Goal: Contribute content: Add original content to the website for others to see

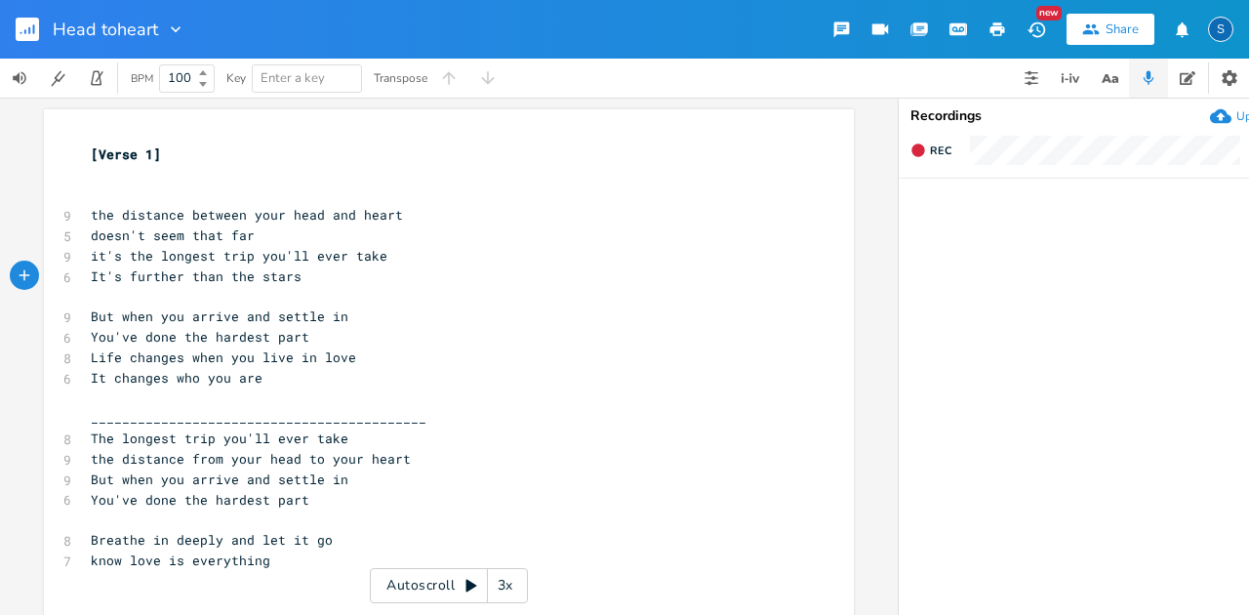
scroll to position [0, 299]
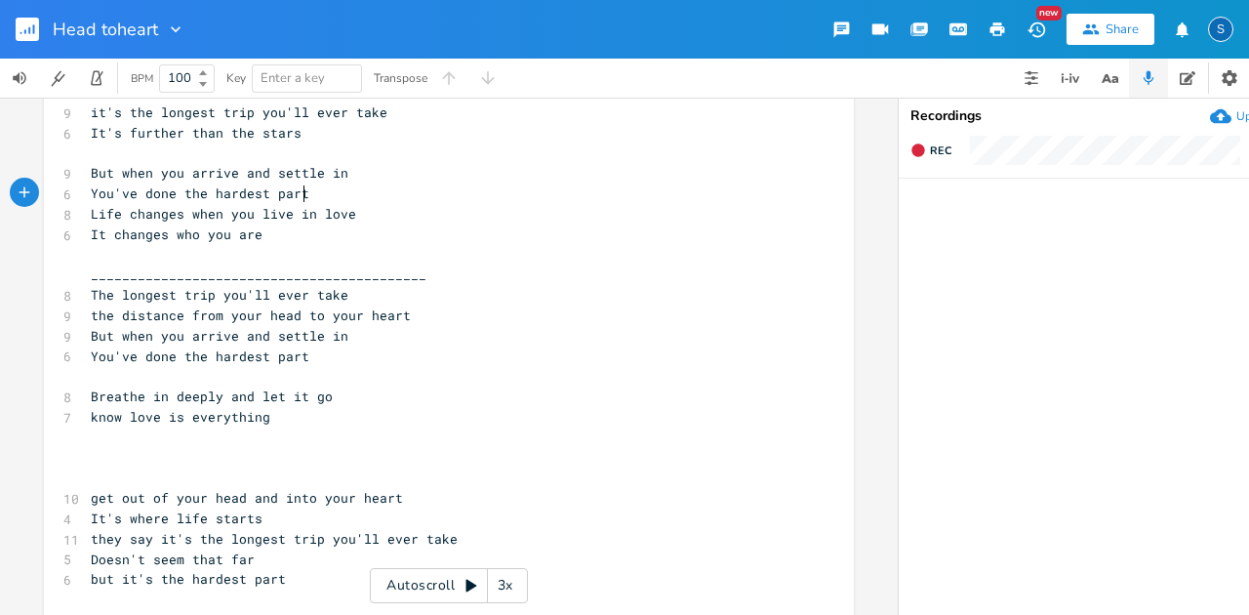
drag, startPoint x: 16, startPoint y: 0, endPoint x: 654, endPoint y: 185, distance: 664.7
click at [654, 185] on pre "You've done the hardest part" at bounding box center [439, 193] width 705 height 20
click at [23, 37] on rect "button" at bounding box center [27, 29] width 23 height 23
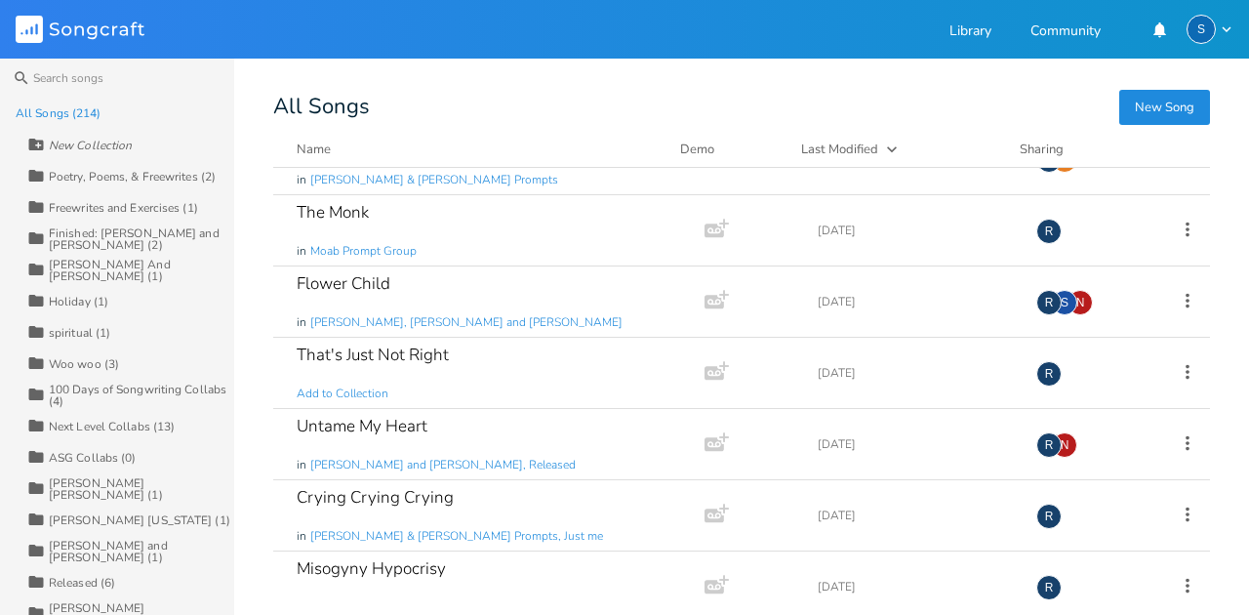
scroll to position [14746, 0]
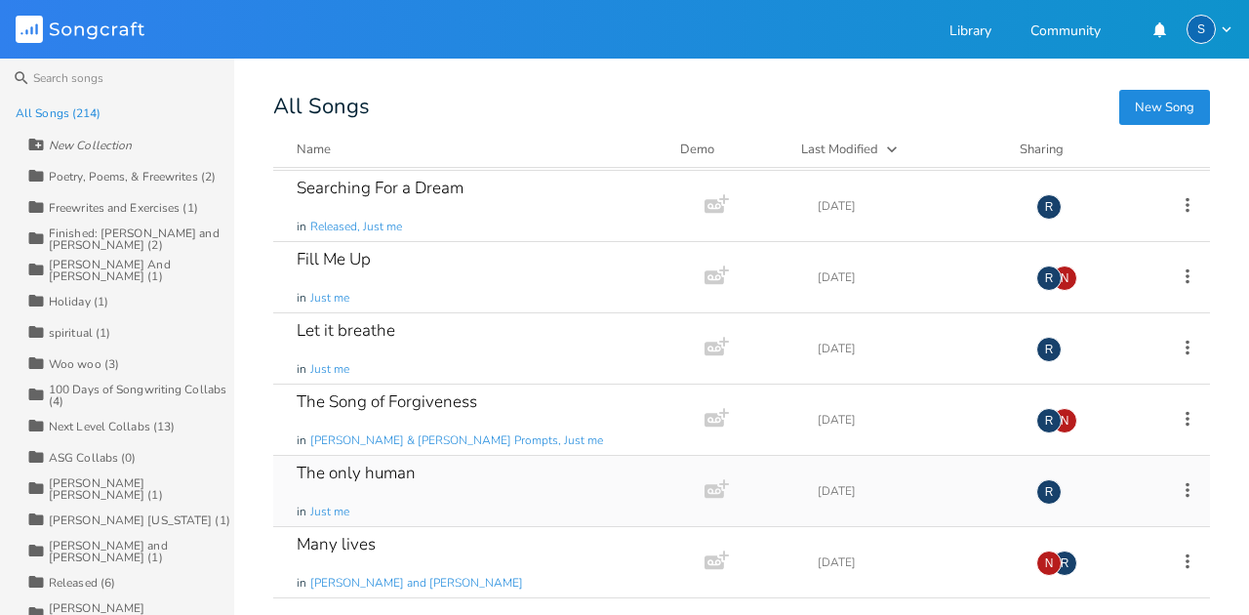
click at [423, 456] on div "The only human in Just me" at bounding box center [485, 491] width 377 height 70
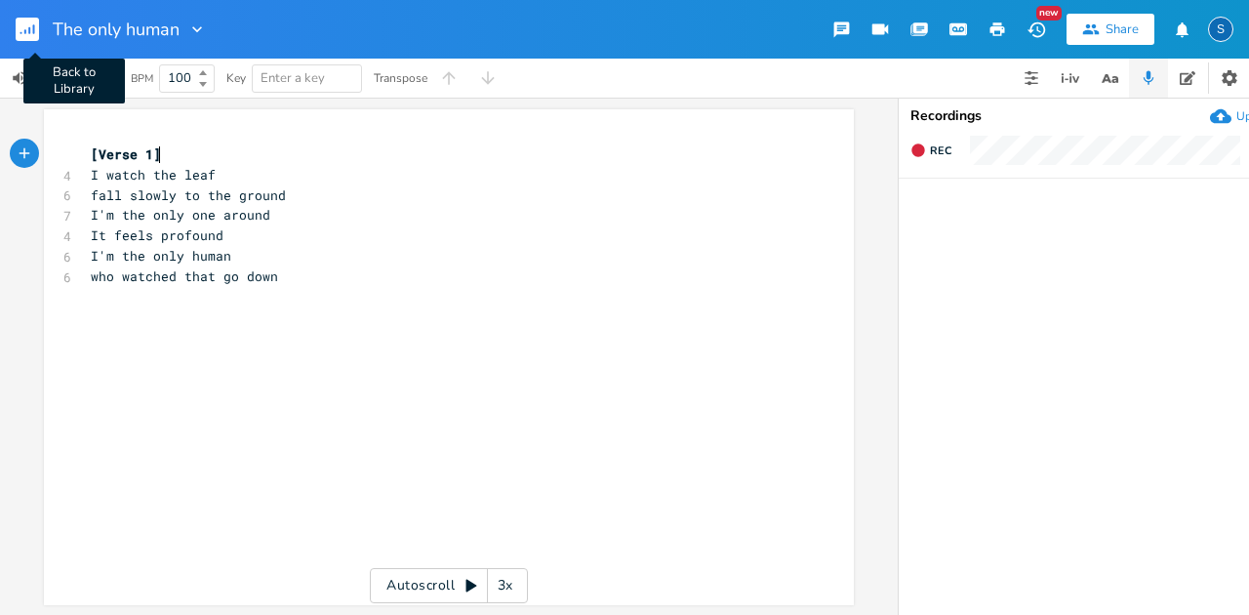
click at [29, 31] on icon "button" at bounding box center [29, 30] width 2 height 7
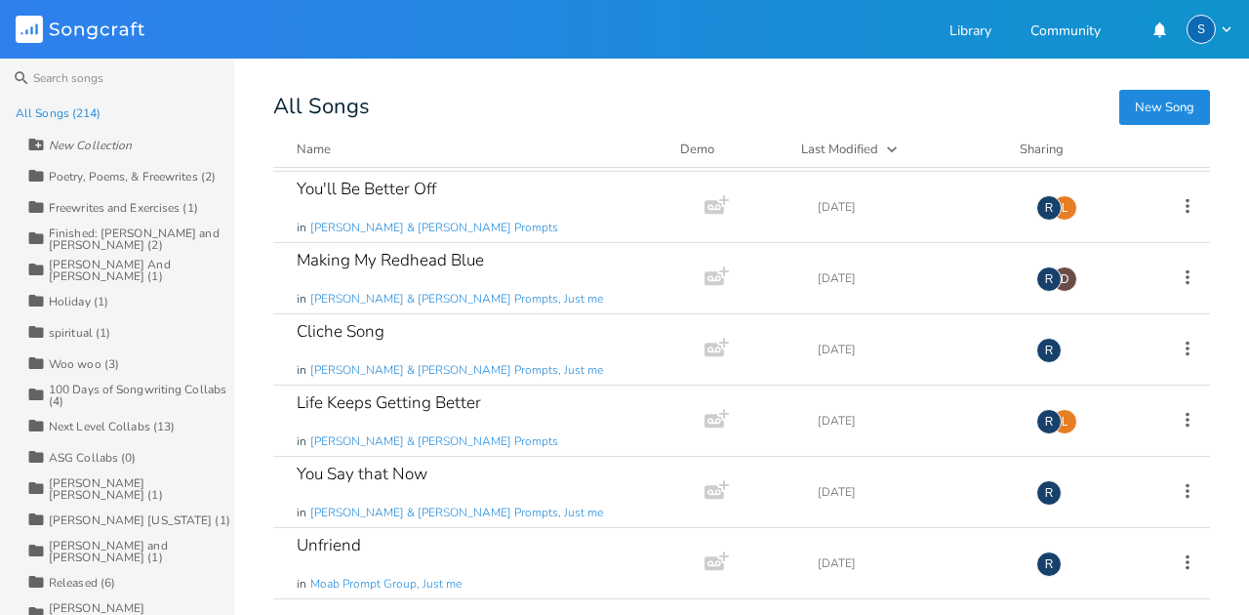
scroll to position [14390, 0]
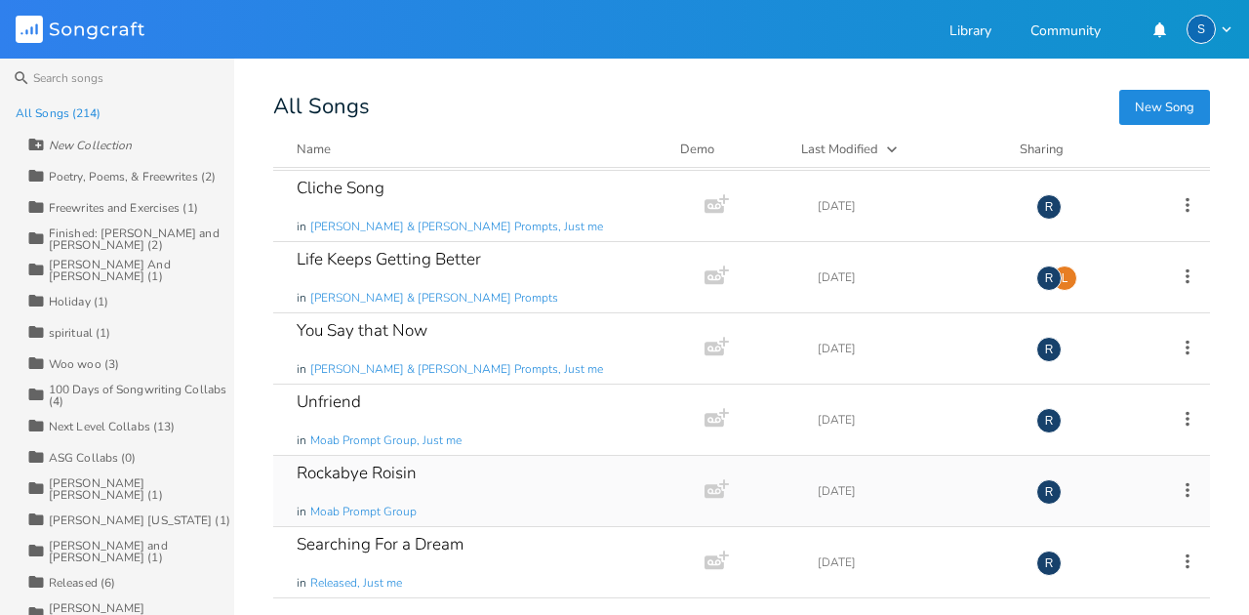
click at [396, 465] on div "Rockabye Roisin" at bounding box center [357, 473] width 120 height 17
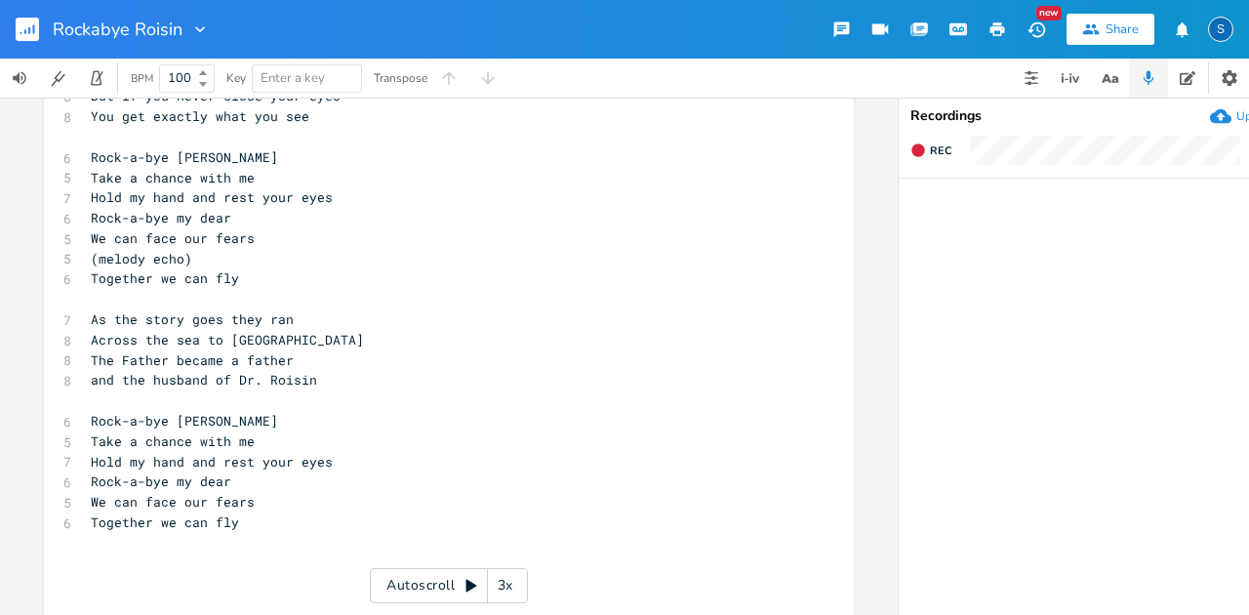
scroll to position [650, 0]
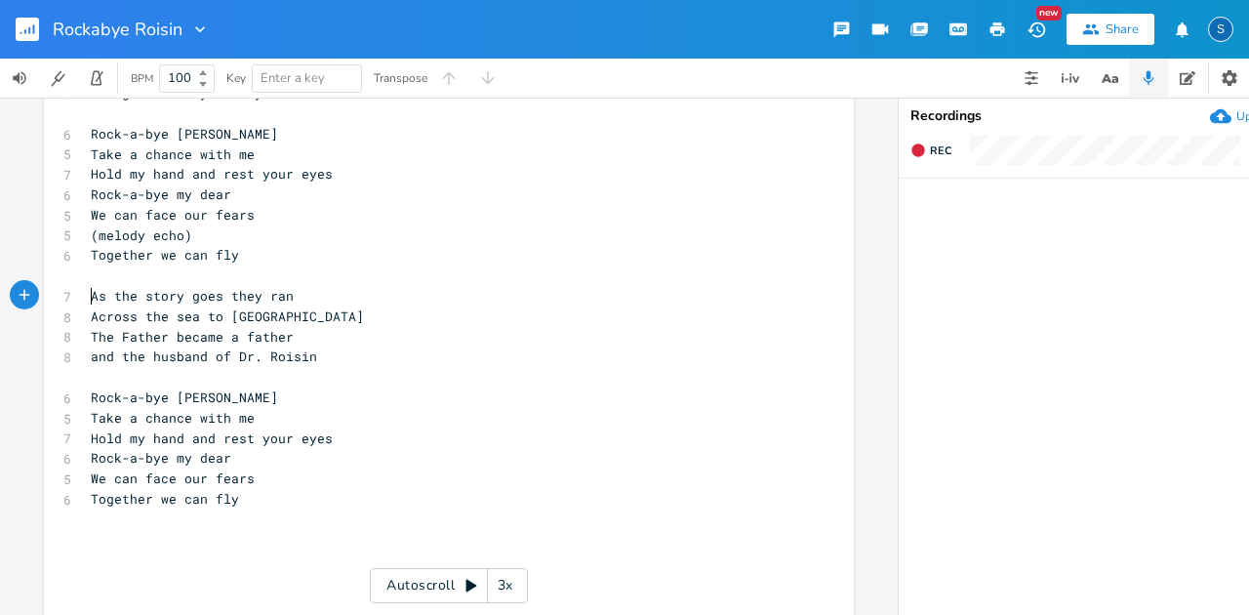
click at [87, 296] on pre "As the story goes they ran" at bounding box center [439, 296] width 705 height 20
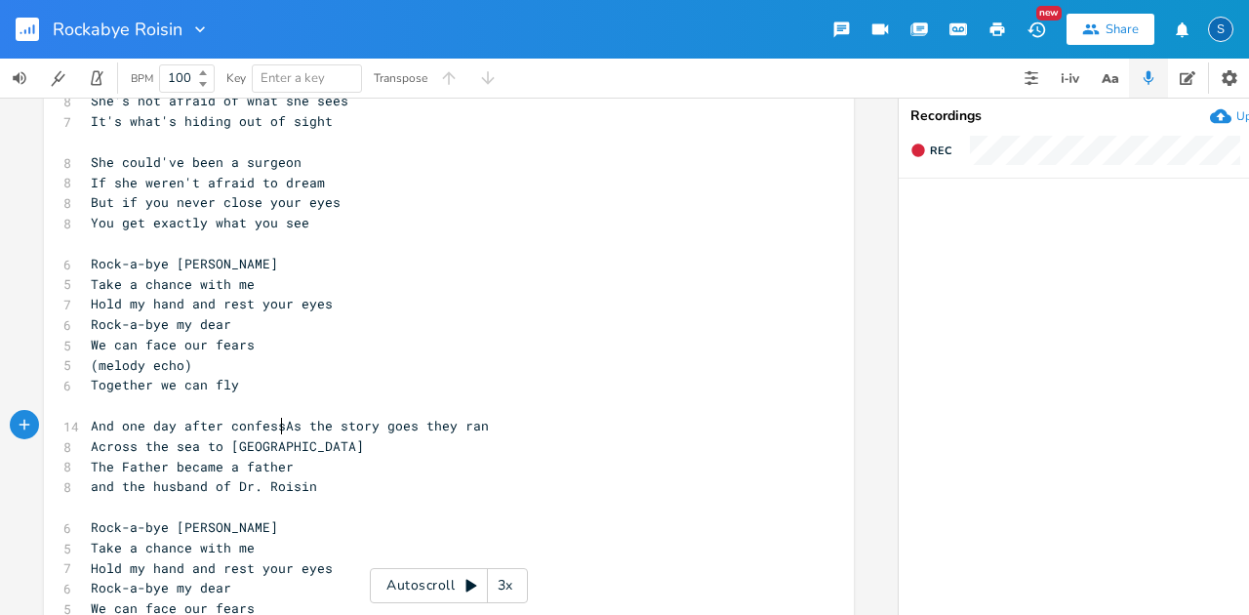
scroll to position [0, 180]
type textarea "And one day after confession"
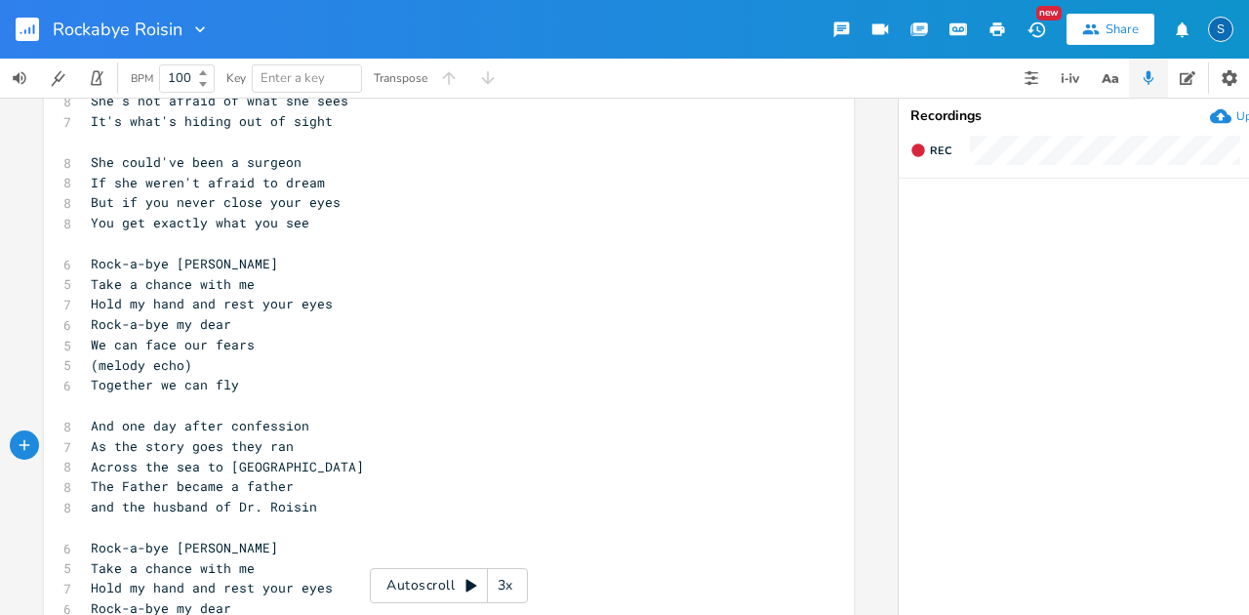
click at [334, 426] on pre "And one day after confession" at bounding box center [439, 426] width 705 height 20
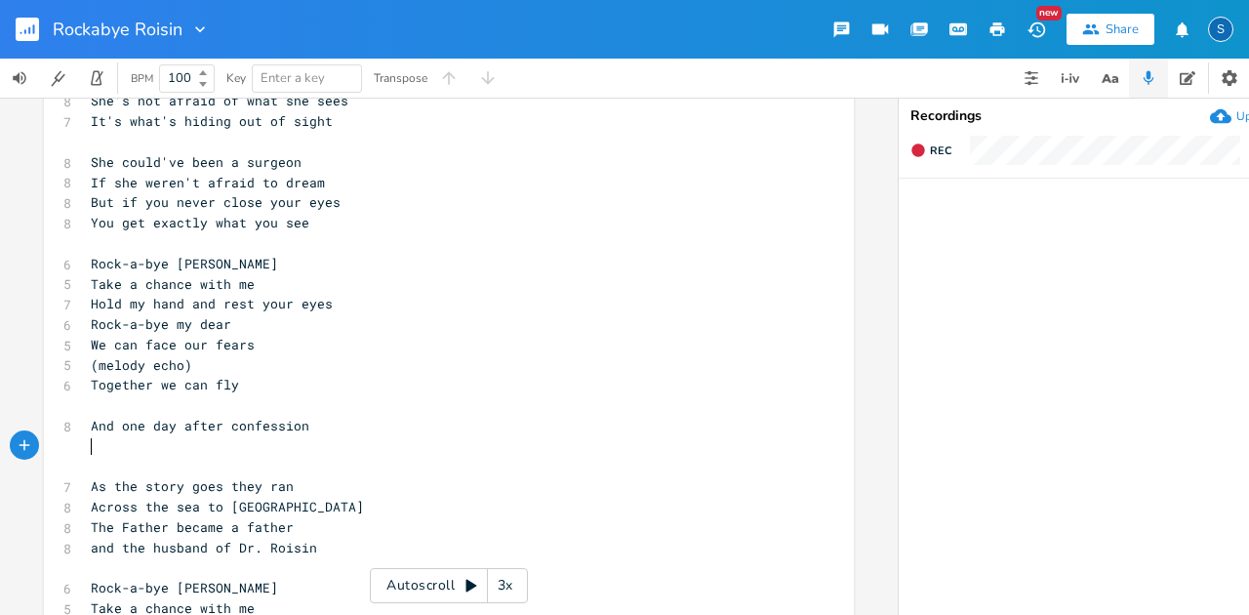
click at [87, 438] on pre "​" at bounding box center [439, 446] width 705 height 20
type textarea "Over coffee"
type textarea "fee in a f"
type textarea "cafe"
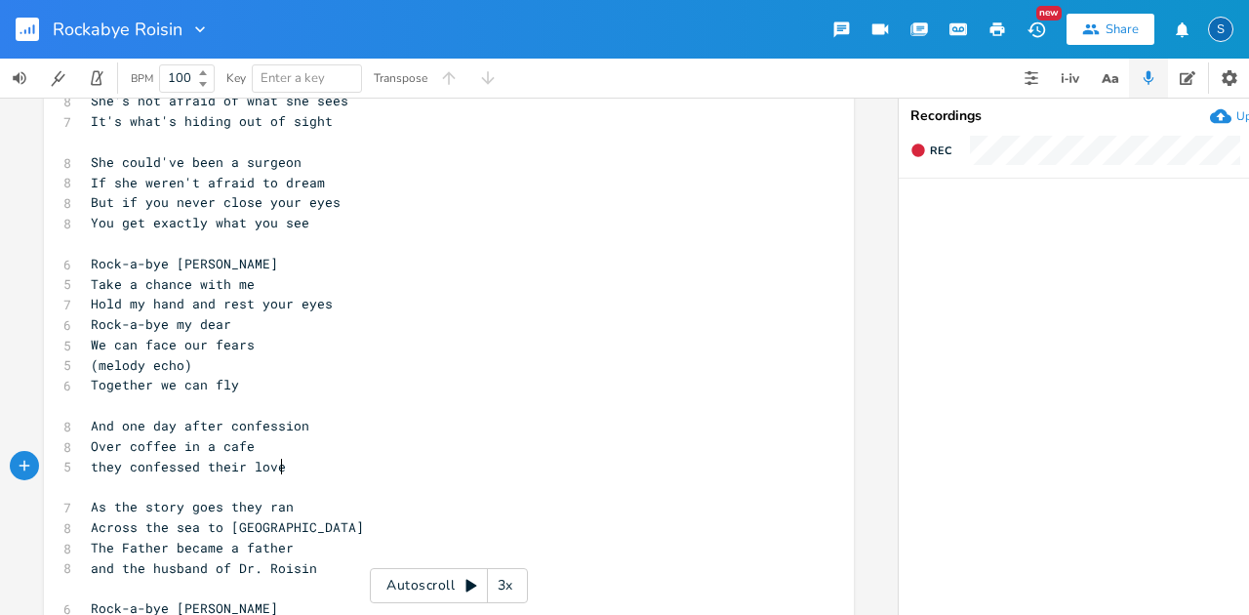
scroll to position [0, 158]
type textarea "they confessed their love to each other"
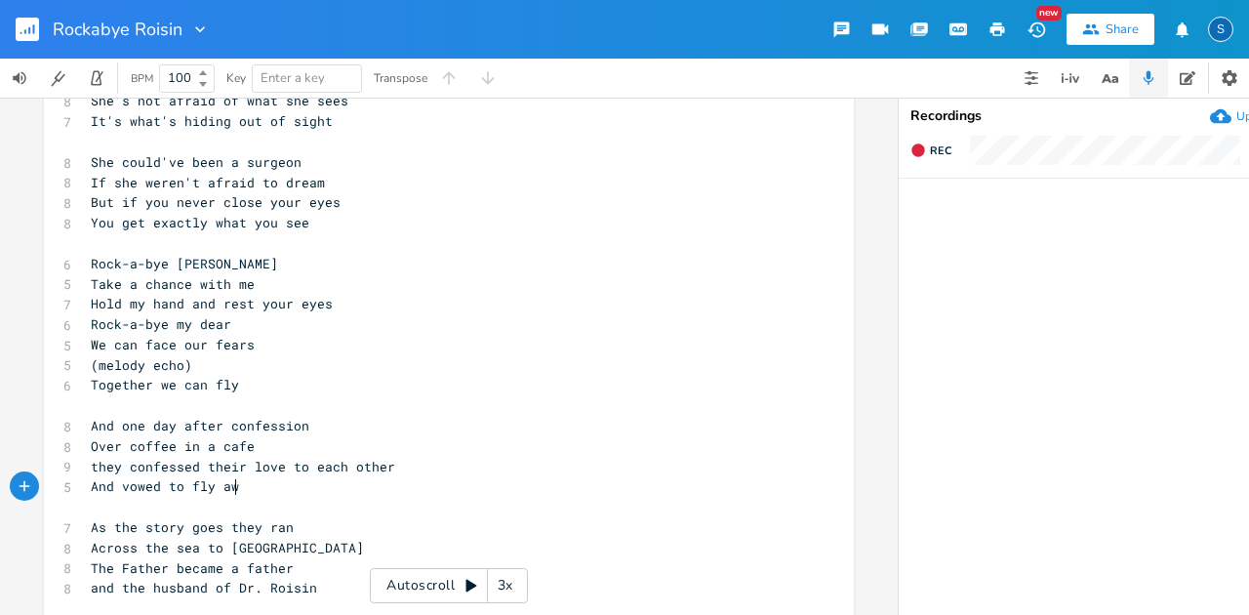
type textarea "And vowed to fly away"
drag, startPoint x: 284, startPoint y: 469, endPoint x: 298, endPoint y: 460, distance: 16.2
click at [298, 460] on div "to x [Verse 1] [DATE] Prompt: just out of sight ​ ​ 7 He served in [GEOGRAPHIC_…" at bounding box center [449, 453] width 810 height 1728
type textarea "for"
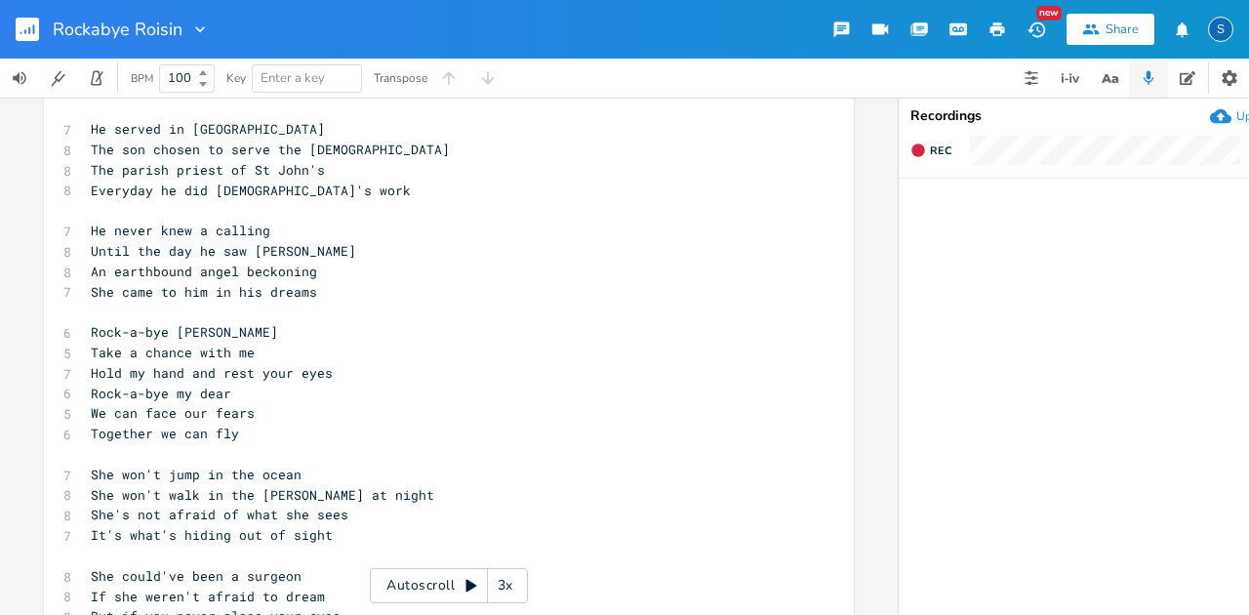
scroll to position [0, 0]
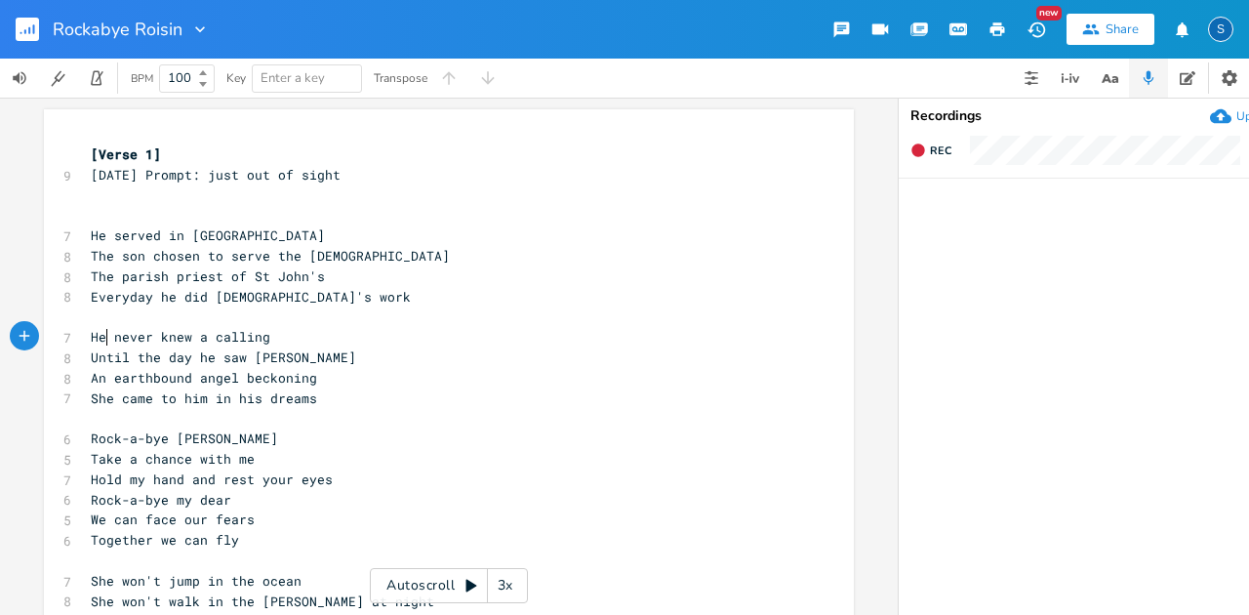
type textarea "e"
click at [96, 334] on span "He never knew a calling" at bounding box center [181, 337] width 180 height 18
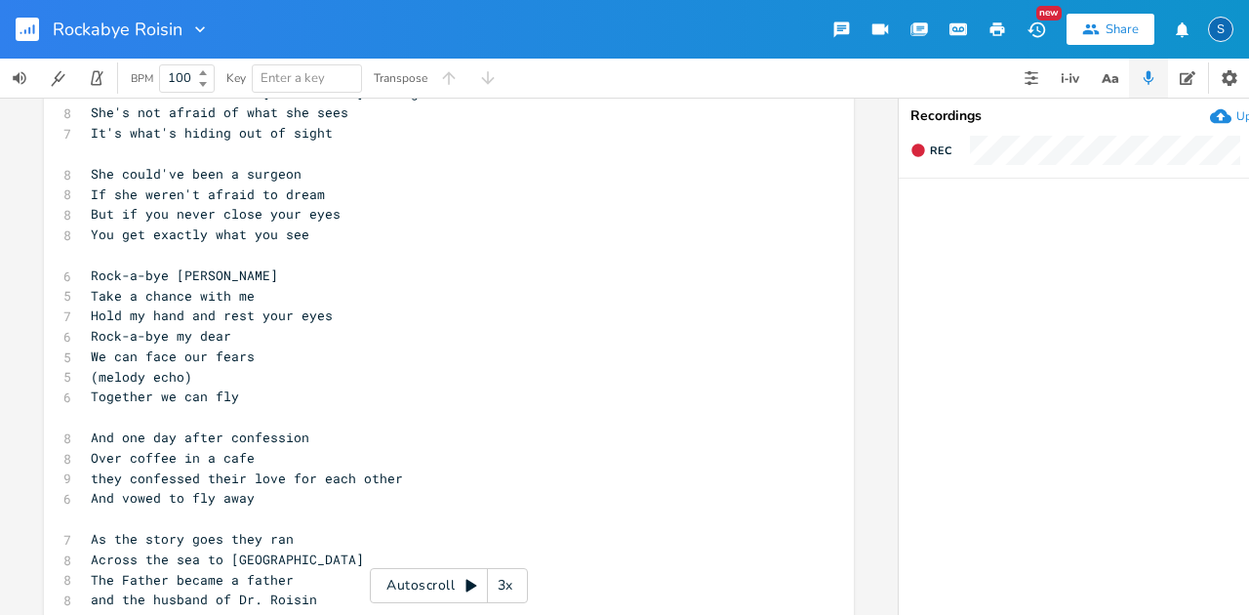
scroll to position [520, 0]
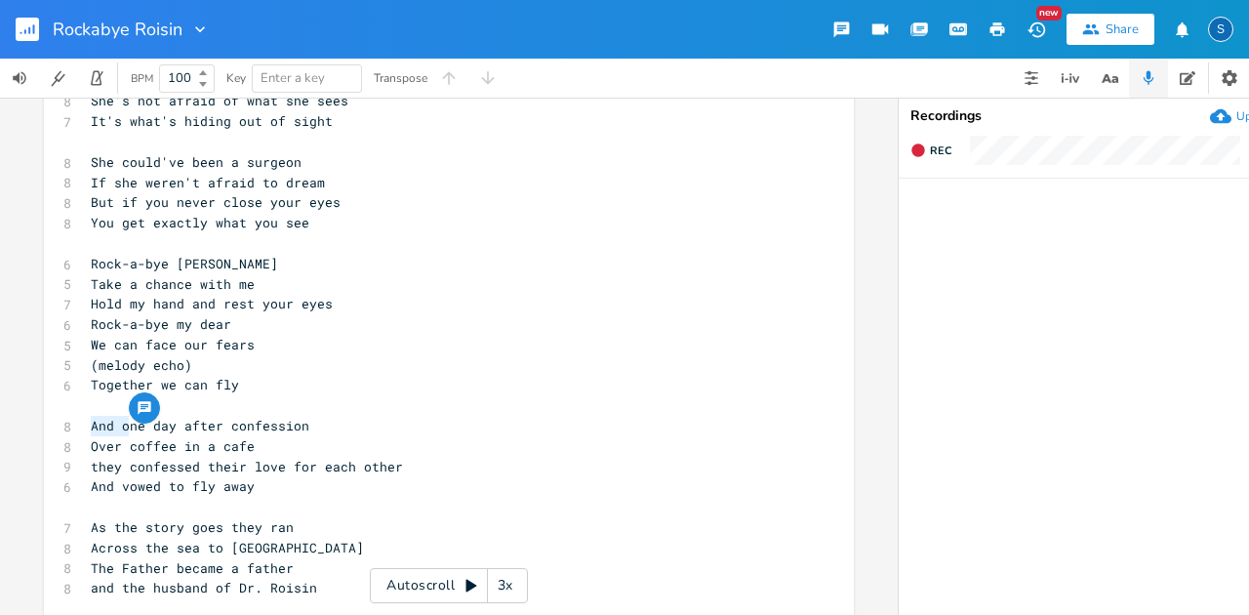
drag, startPoint x: 121, startPoint y: 427, endPoint x: 57, endPoint y: 426, distance: 64.4
click at [57, 426] on div "And o x [Verse 1] [DATE] Prompt: just out of sight ​ ​ 7 He served in [GEOGRAPH…" at bounding box center [449, 453] width 810 height 1728
type textarea "One"
type textarea "evenint"
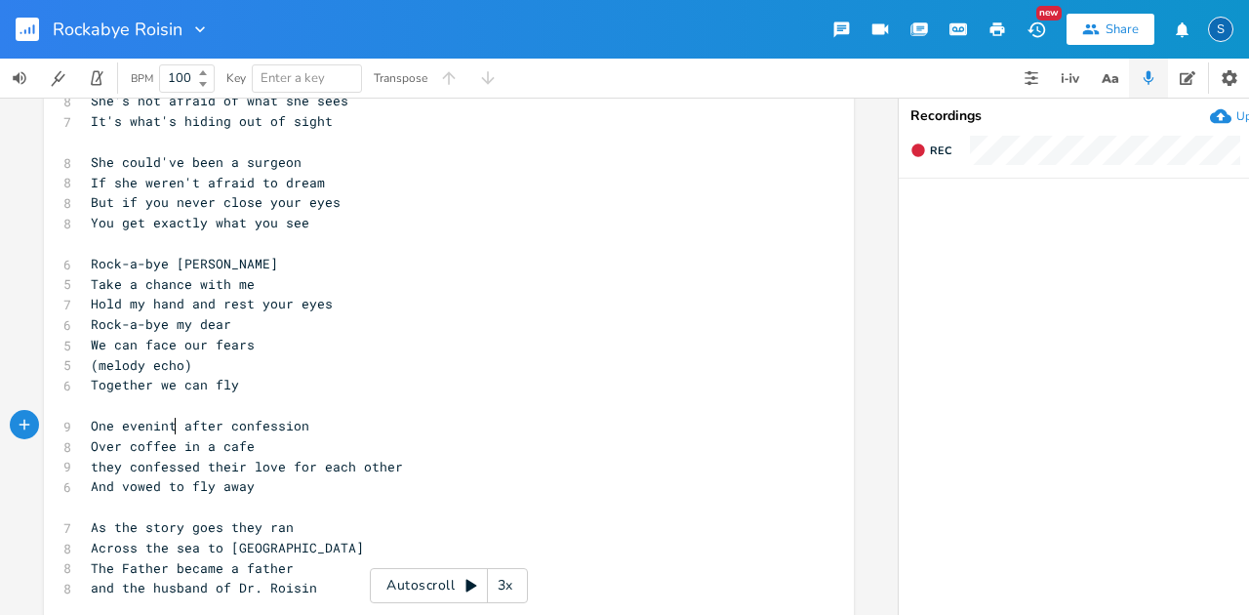
type textarea "g"
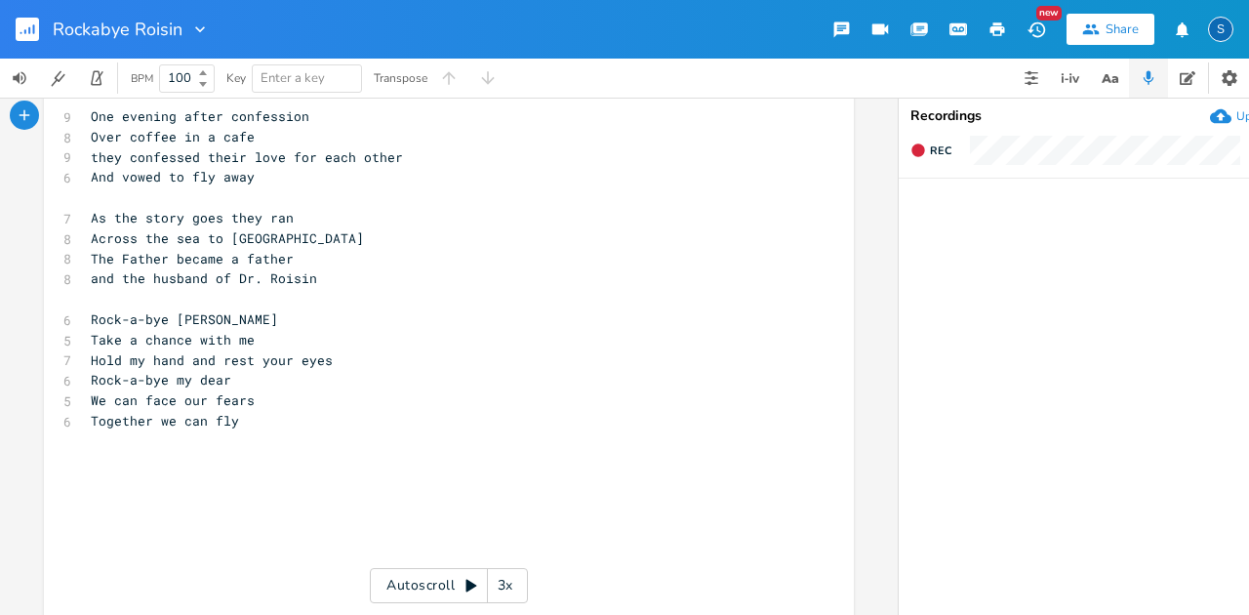
scroll to position [911, 0]
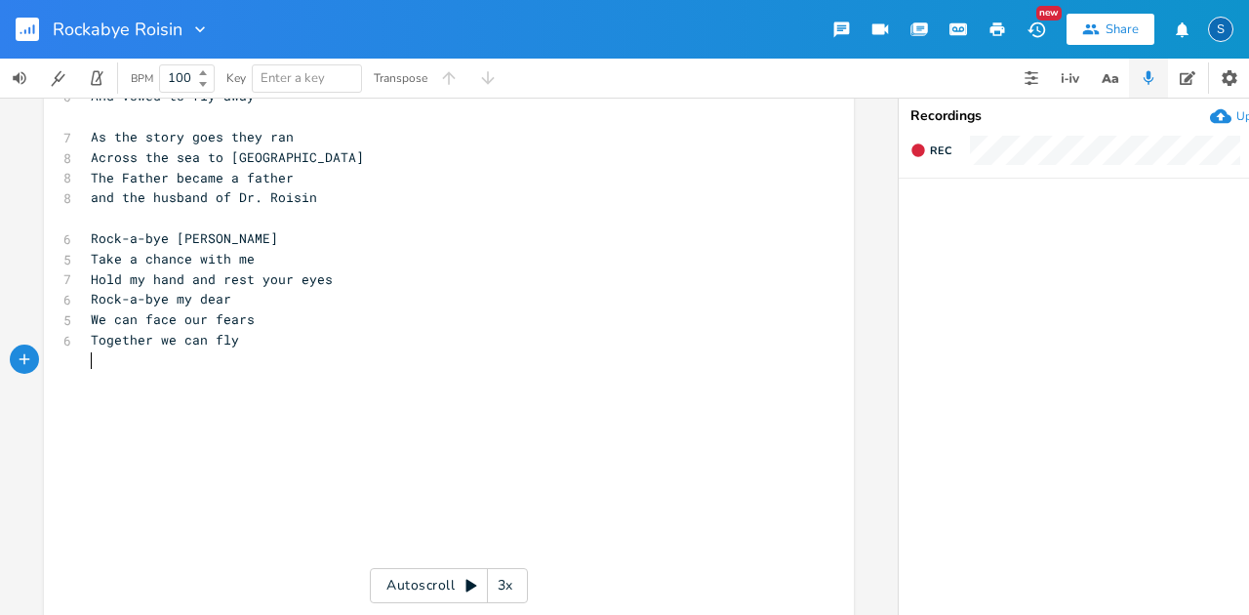
click at [106, 353] on pre "​" at bounding box center [439, 360] width 705 height 20
type textarea "Together we can fly"
type textarea "together we can fly"
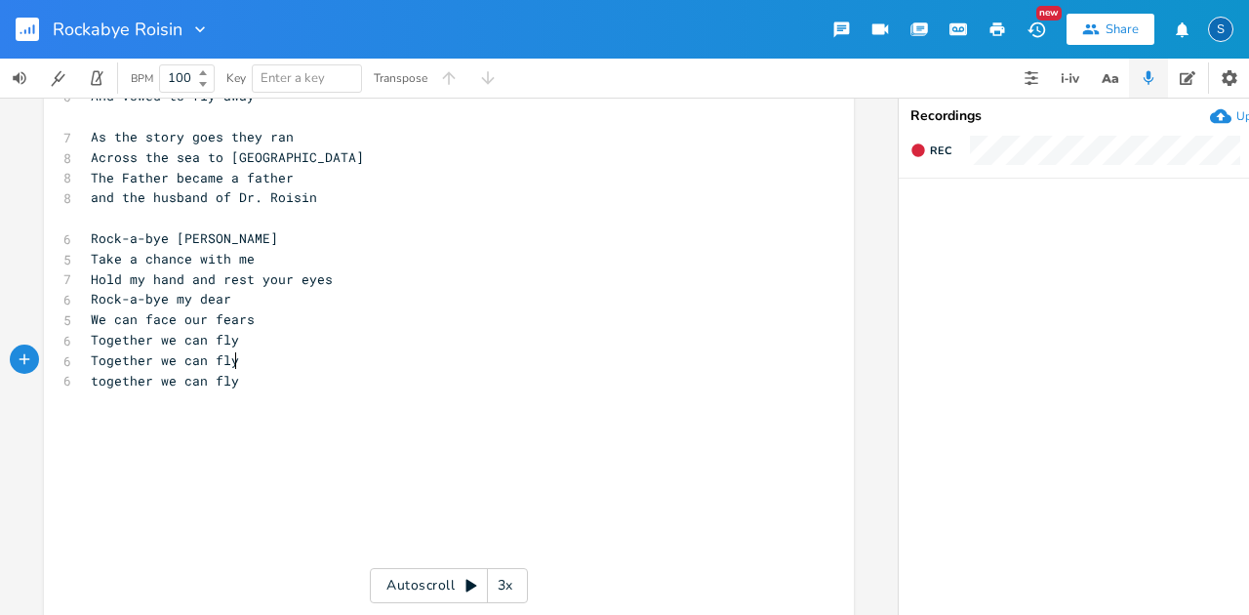
click at [324, 369] on pre "Together we can fly" at bounding box center [439, 360] width 705 height 20
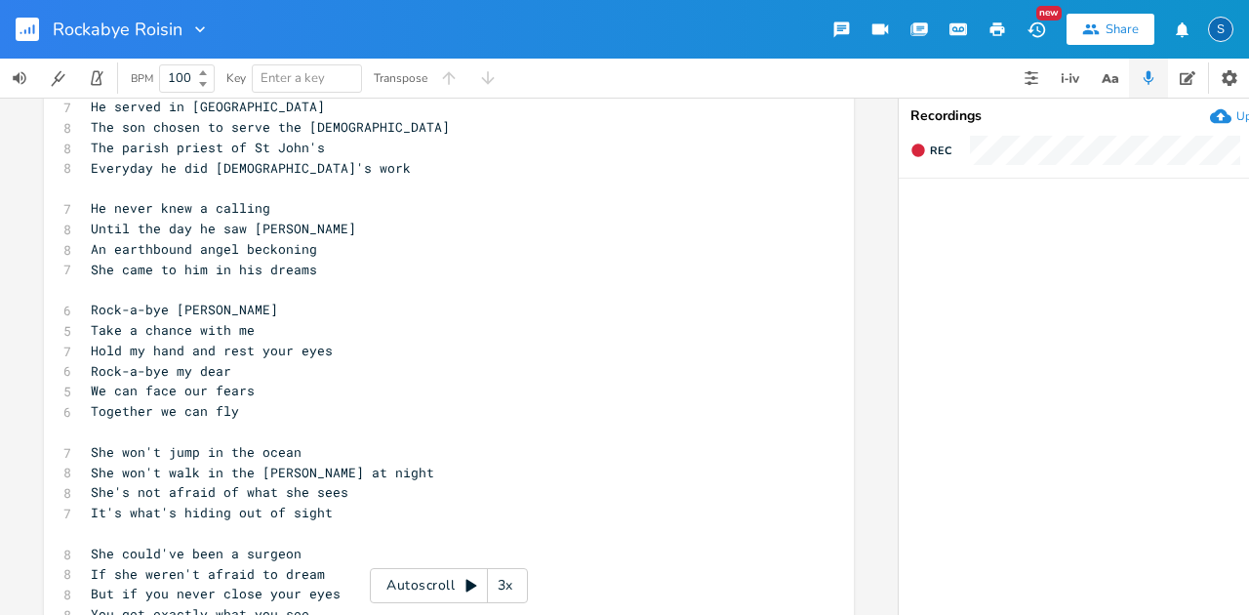
scroll to position [130, 0]
drag, startPoint x: 114, startPoint y: 453, endPoint x: 150, endPoint y: 453, distance: 36.1
click at [150, 453] on span "She won't jump in the ocean" at bounding box center [196, 451] width 211 height 18
type textarea "woule"
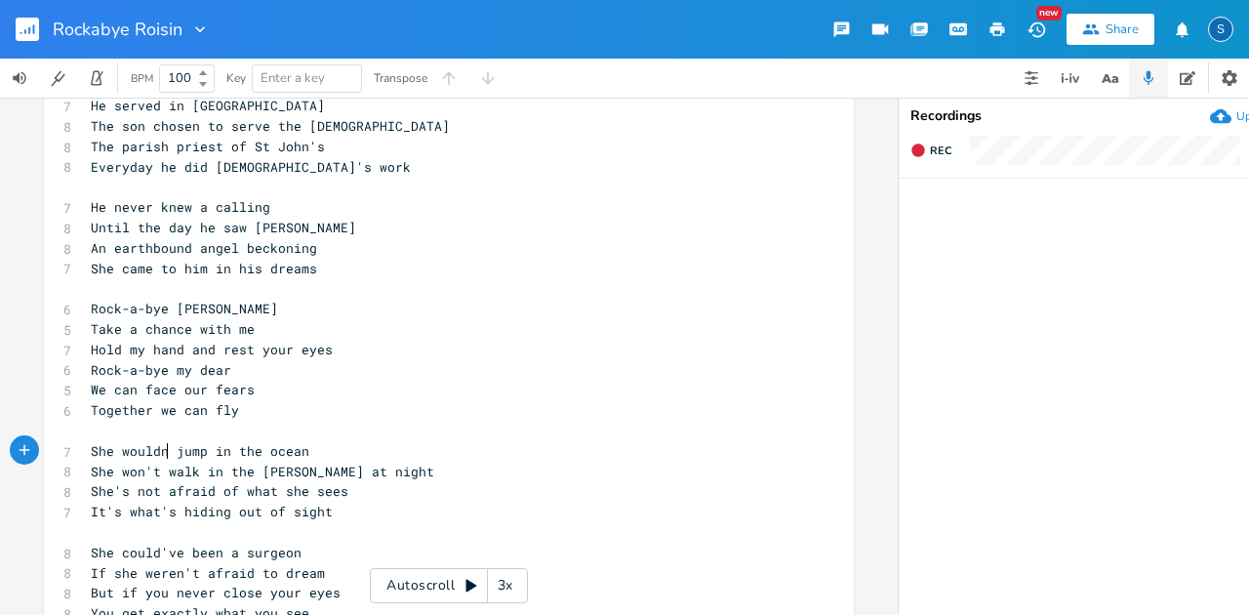
type textarea "dn't"
drag, startPoint x: 117, startPoint y: 474, endPoint x: 153, endPoint y: 474, distance: 36.1
click at [153, 474] on span "She won't walk in the [PERSON_NAME] at night" at bounding box center [263, 472] width 344 height 18
type textarea "wouldnt'"
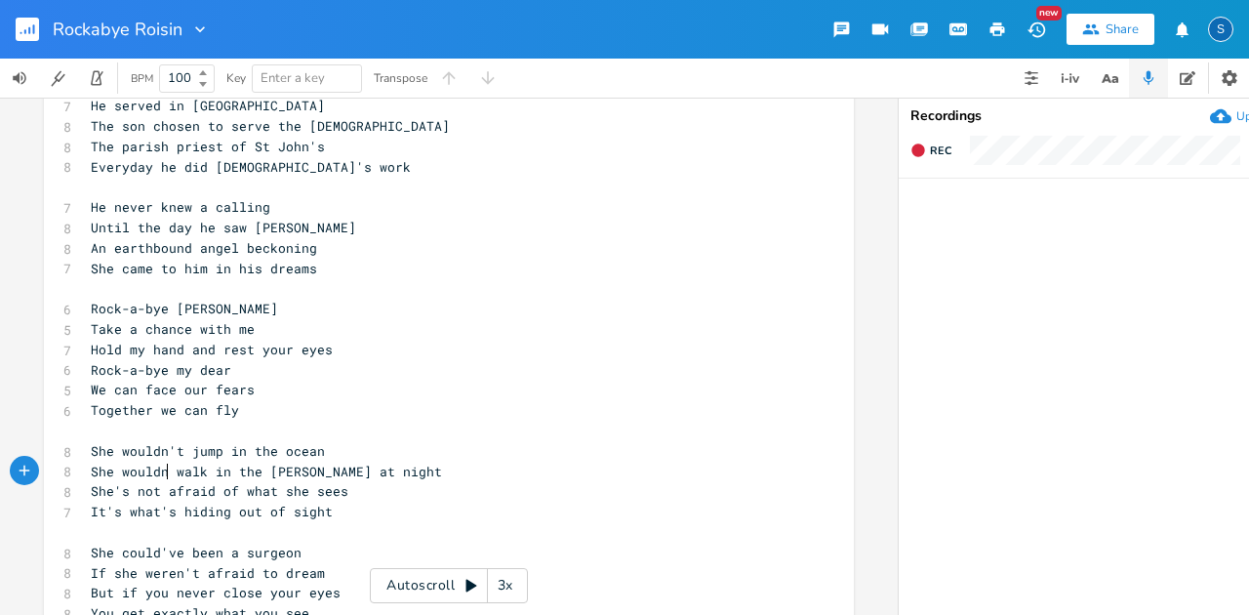
scroll to position [0, 54]
type textarea "'t"
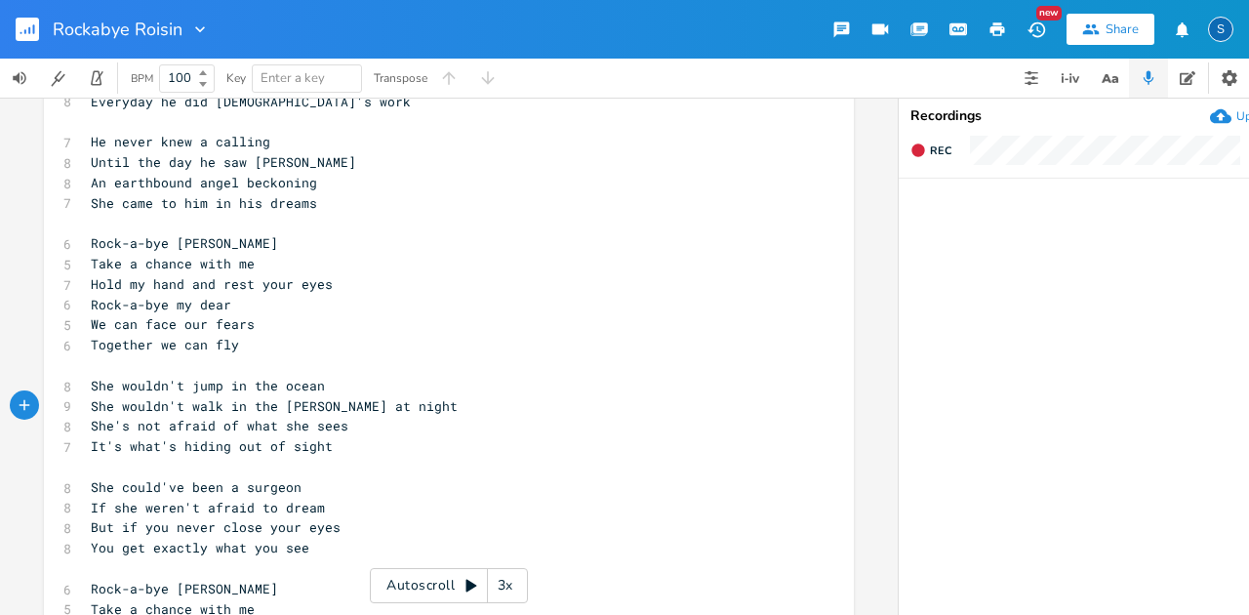
scroll to position [260, 0]
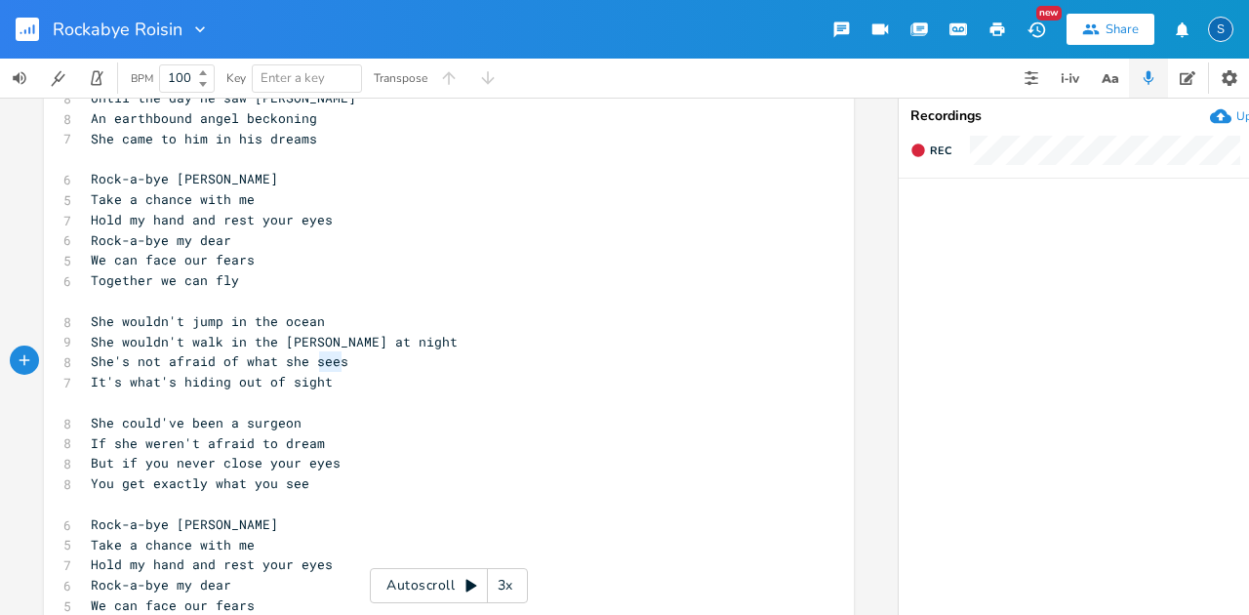
drag, startPoint x: 314, startPoint y: 365, endPoint x: 346, endPoint y: 367, distance: 31.3
click at [345, 367] on pre "She's not afraid of what she sees" at bounding box center [439, 361] width 705 height 20
type textarea "aw"
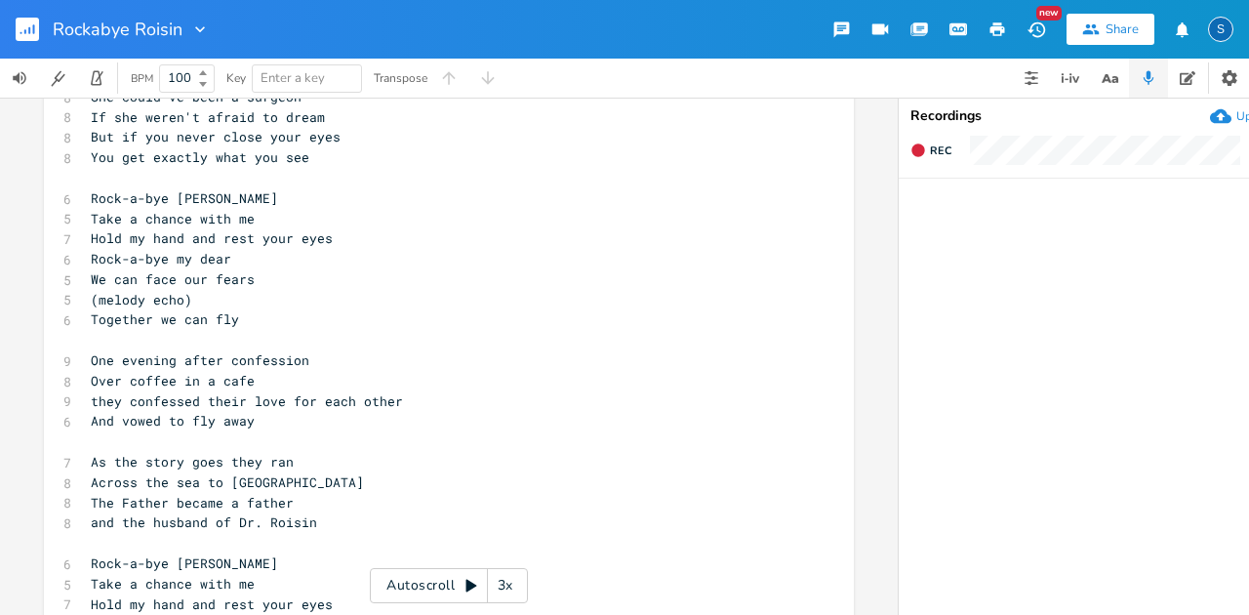
scroll to position [650, 0]
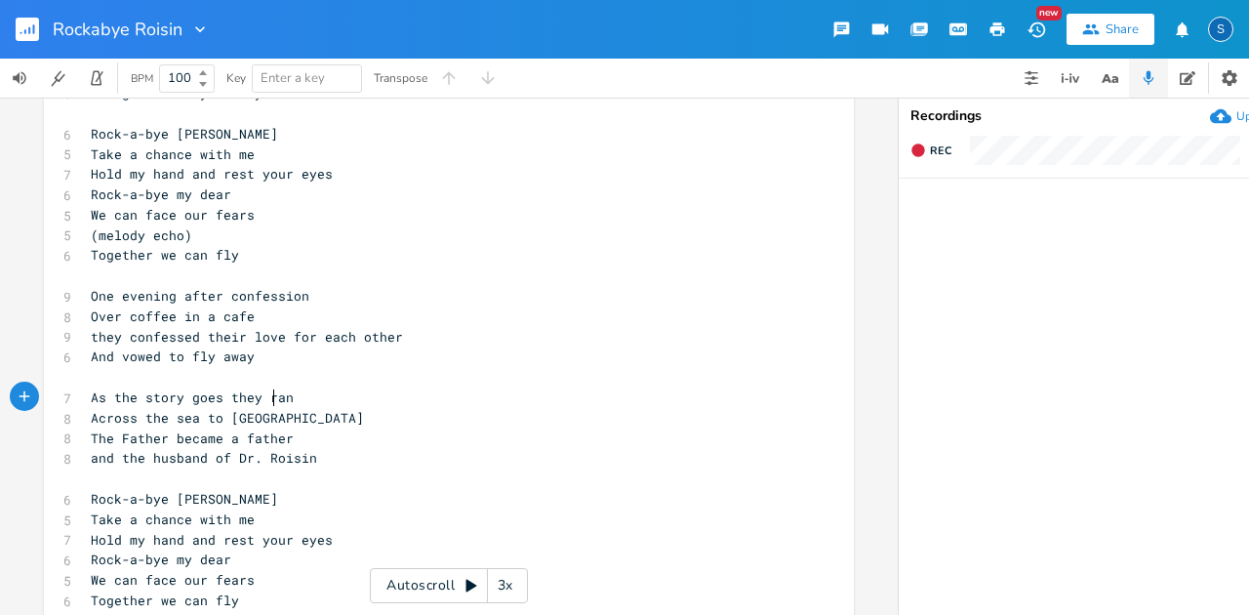
click at [267, 400] on span "As the story goes they ran" at bounding box center [192, 397] width 203 height 18
drag, startPoint x: 261, startPoint y: 400, endPoint x: 303, endPoint y: 403, distance: 42.1
click at [303, 403] on pre "As the story goes they ran" at bounding box center [439, 397] width 705 height 20
type textarea "flw"
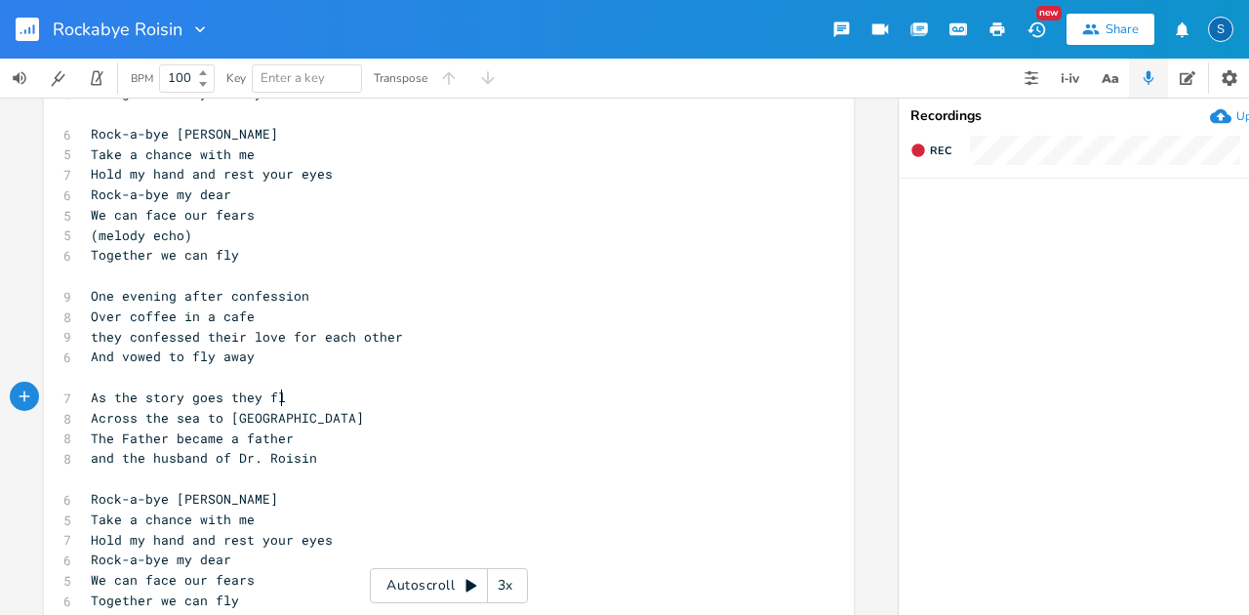
type textarea "ew"
drag, startPoint x: 98, startPoint y: 416, endPoint x: 85, endPoint y: 416, distance: 12.7
click at [91, 416] on span "Across the sea to [GEOGRAPHIC_DATA]" at bounding box center [227, 418] width 273 height 18
type textarea "C"
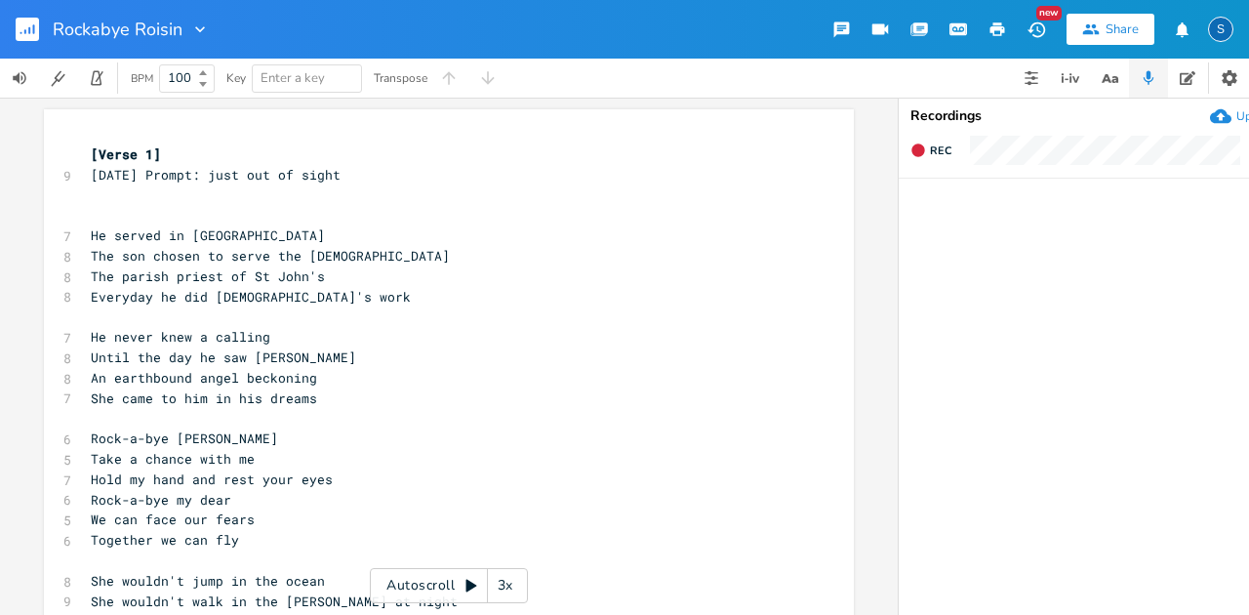
scroll to position [0, 0]
click at [399, 174] on pre "[DATE] Prompt: just out of sight" at bounding box center [439, 175] width 705 height 20
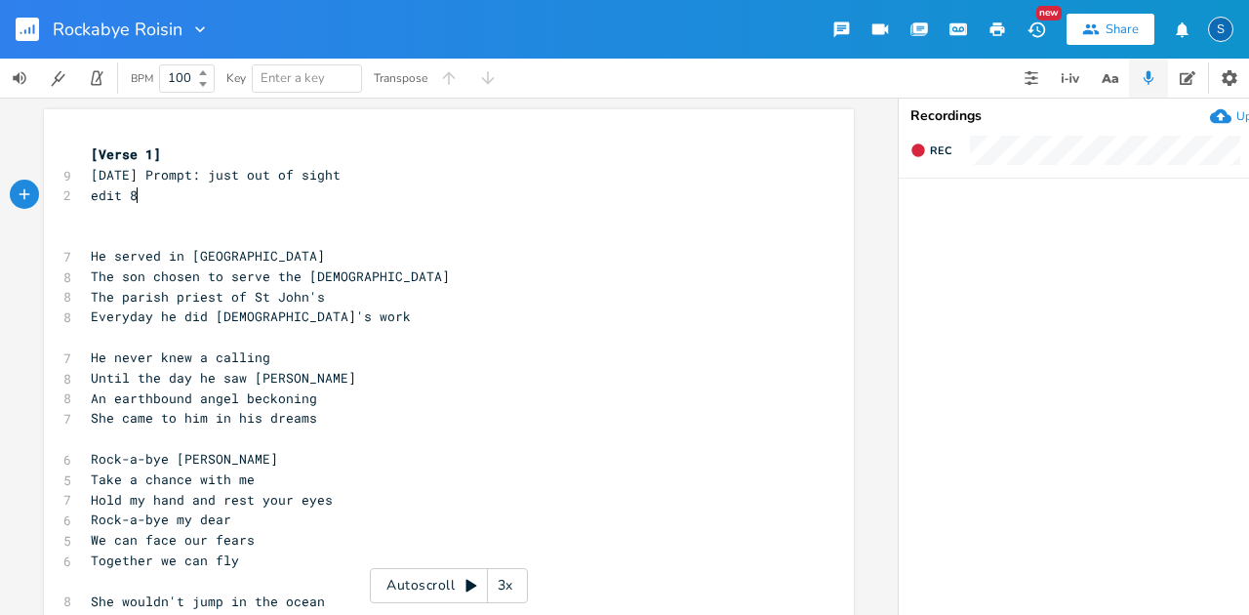
scroll to position [0, 38]
type textarea "edit 8/25"
click at [377, 210] on pre "​" at bounding box center [439, 215] width 705 height 20
click at [30, 31] on rect "button" at bounding box center [27, 29] width 23 height 23
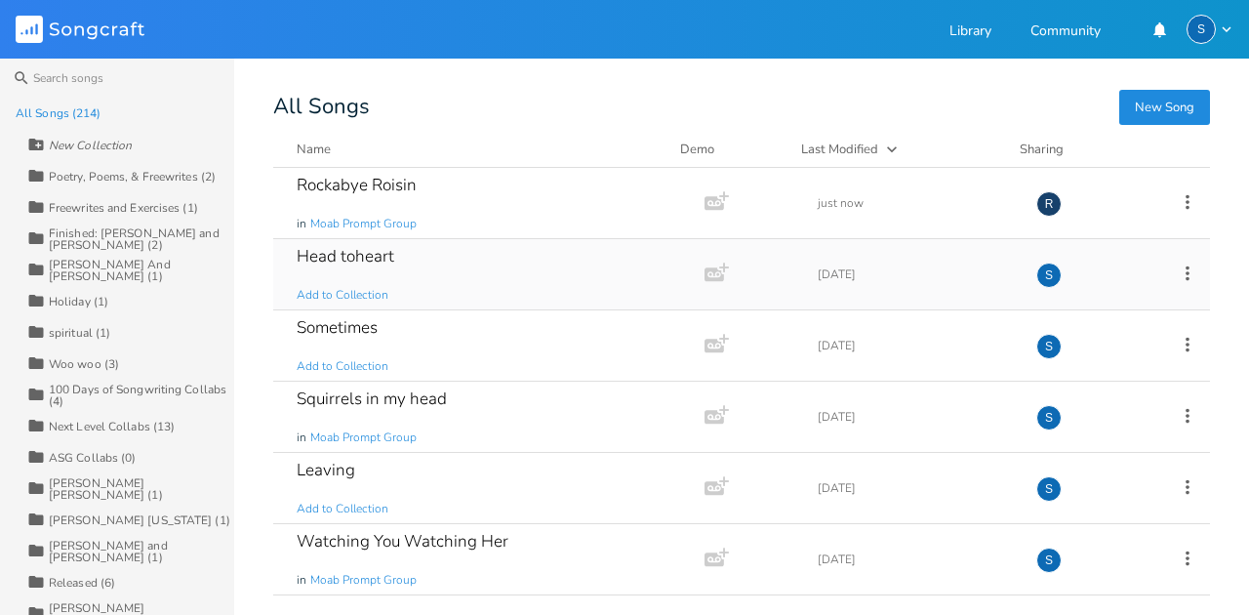
click at [371, 260] on div "Head toheart" at bounding box center [346, 256] width 98 height 17
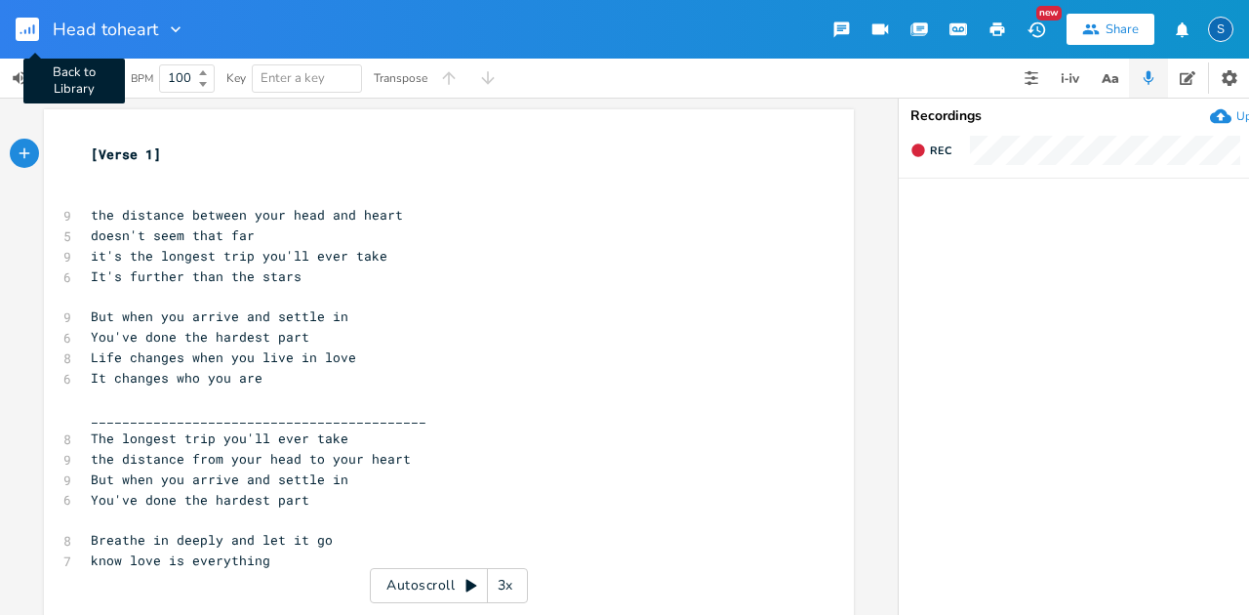
click at [27, 27] on rect "button" at bounding box center [27, 29] width 23 height 23
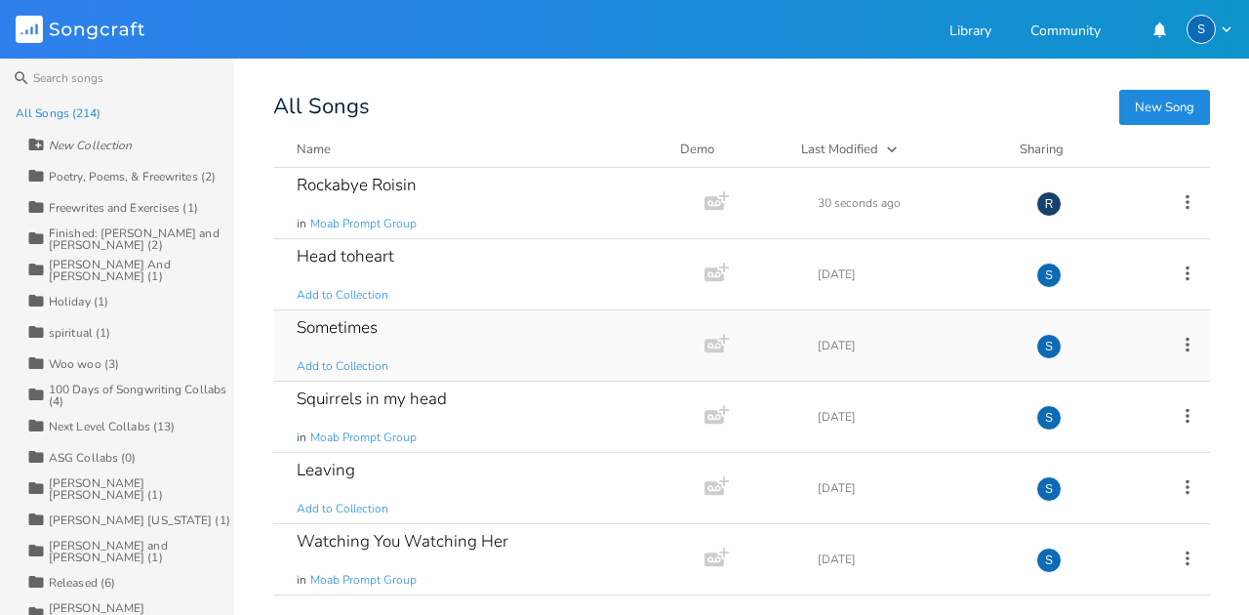
click at [336, 326] on div "Sometimes" at bounding box center [337, 327] width 81 height 17
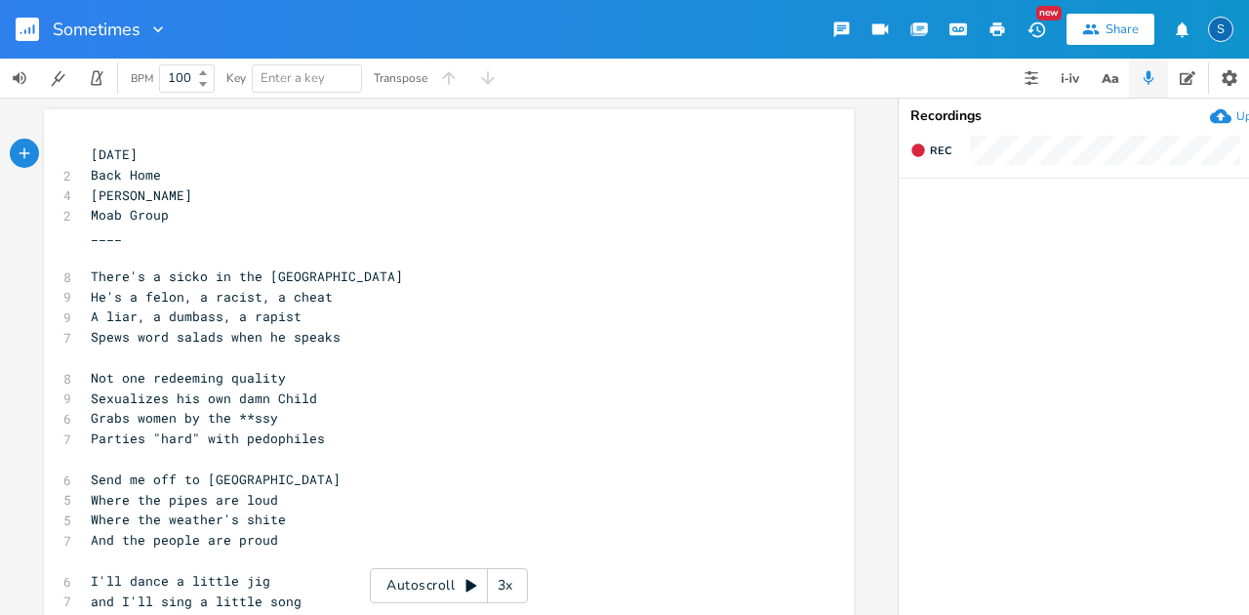
click at [22, 33] on rect "button" at bounding box center [27, 29] width 23 height 23
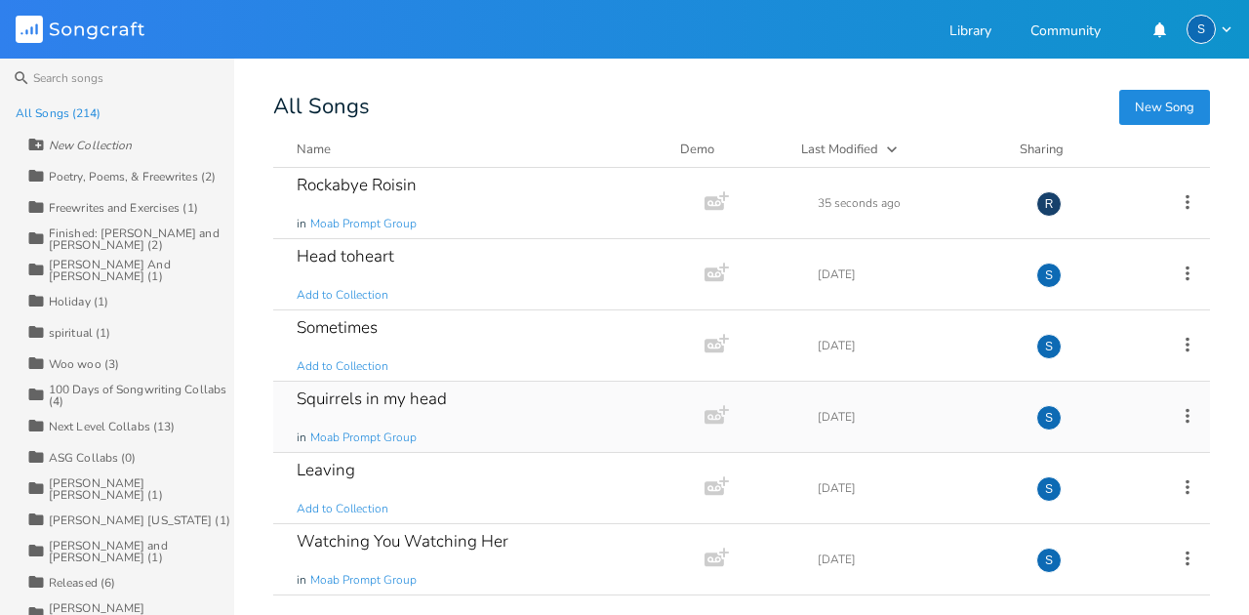
click at [358, 394] on div "Squirrels in my head" at bounding box center [372, 398] width 150 height 17
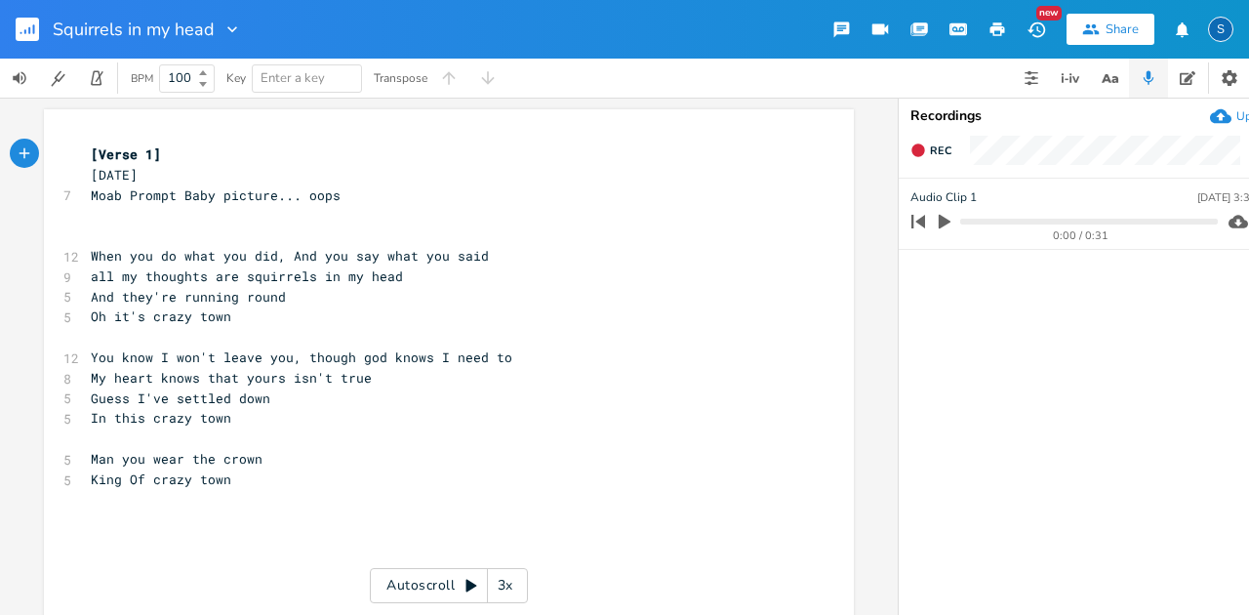
click at [939, 224] on icon "button" at bounding box center [945, 222] width 12 height 15
